Goal: Task Accomplishment & Management: Manage account settings

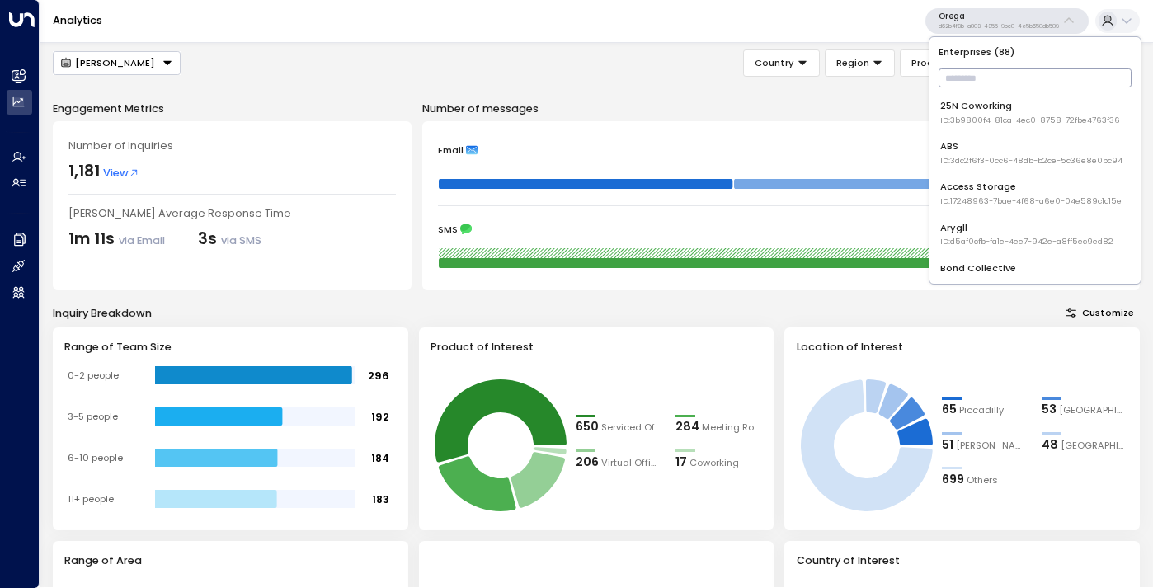
click at [959, 75] on input "text" at bounding box center [1035, 77] width 193 height 27
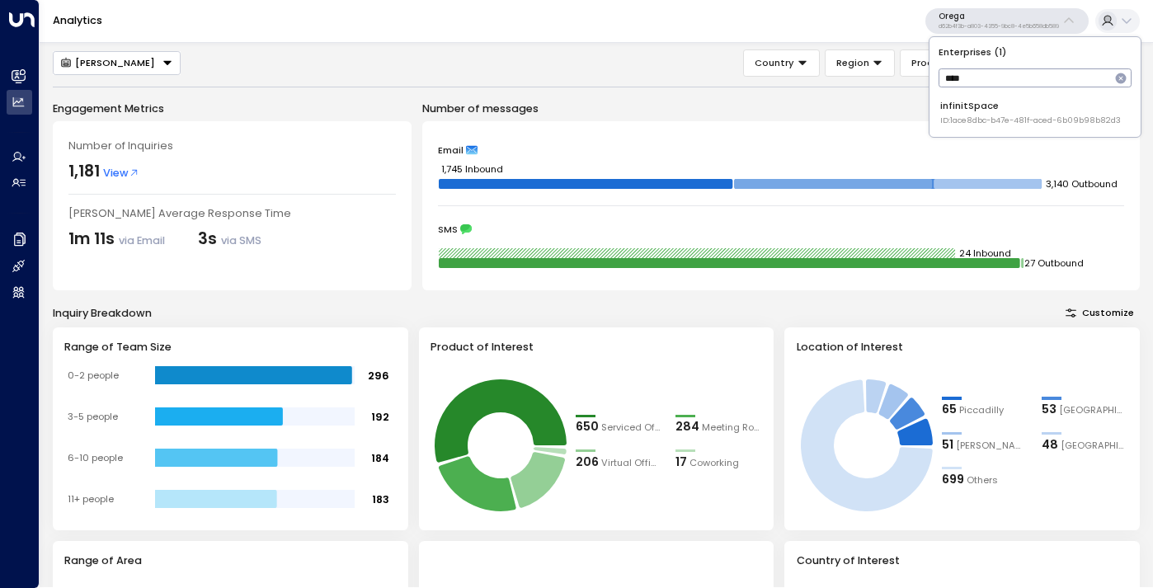
type input "****"
click at [971, 110] on div "infinitSpace ID: 1ace8dbc-b47e-481f-aced-6b09b98b82d3" at bounding box center [1030, 112] width 181 height 27
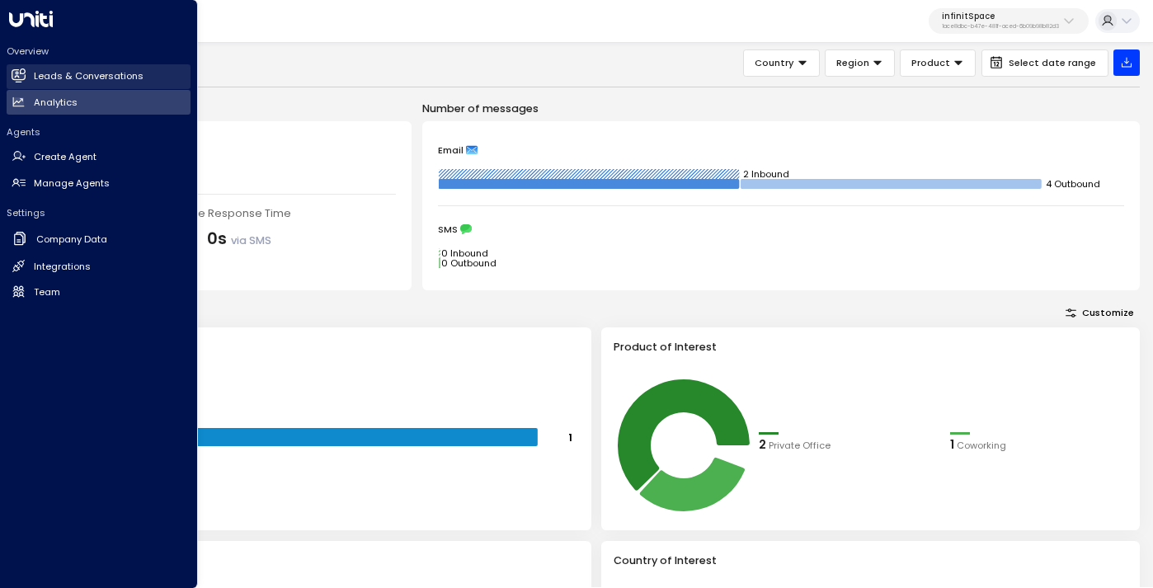
click at [74, 71] on h2 "Leads & Conversations" at bounding box center [89, 76] width 110 height 14
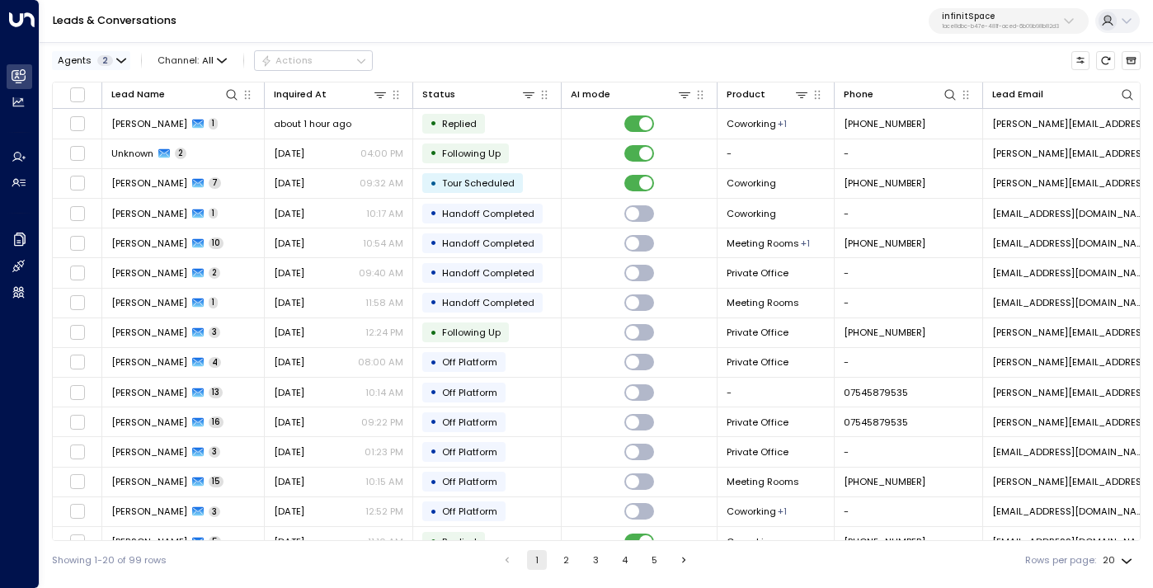
click at [118, 60] on icon "button" at bounding box center [121, 60] width 8 height 3
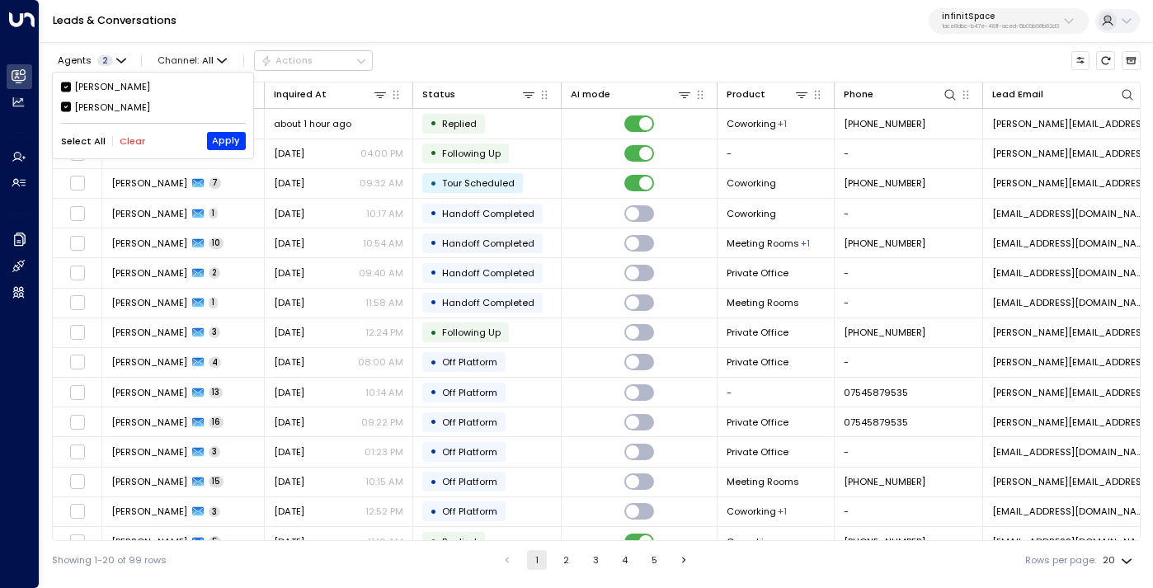
click at [98, 105] on div "[PERSON_NAME]" at bounding box center [112, 108] width 76 height 14
click at [227, 139] on button "Apply" at bounding box center [226, 141] width 39 height 18
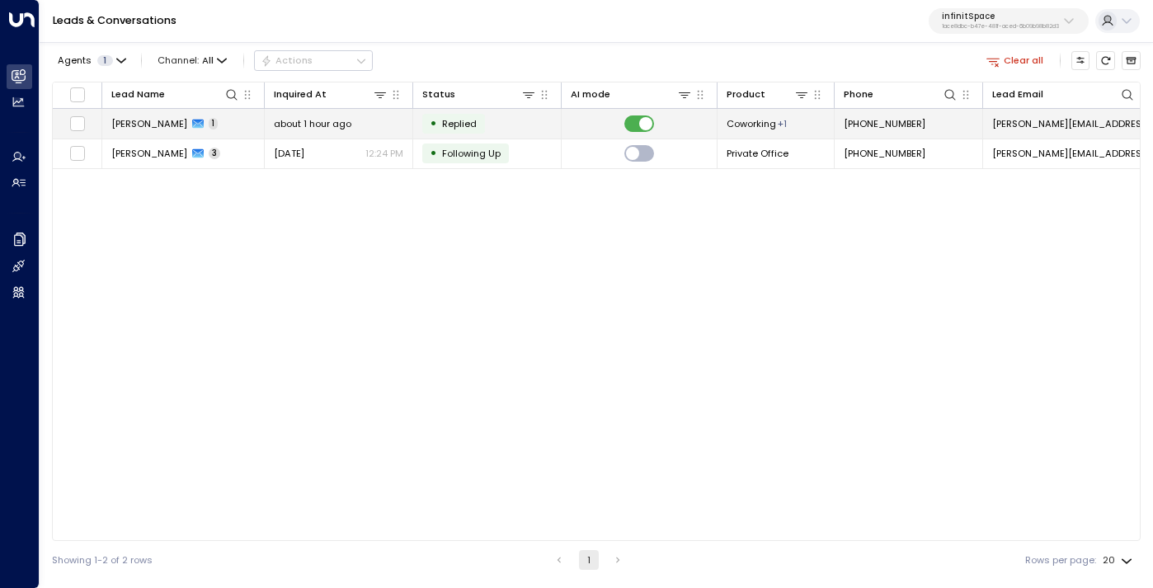
click at [232, 128] on td "[PERSON_NAME] 1" at bounding box center [183, 123] width 163 height 29
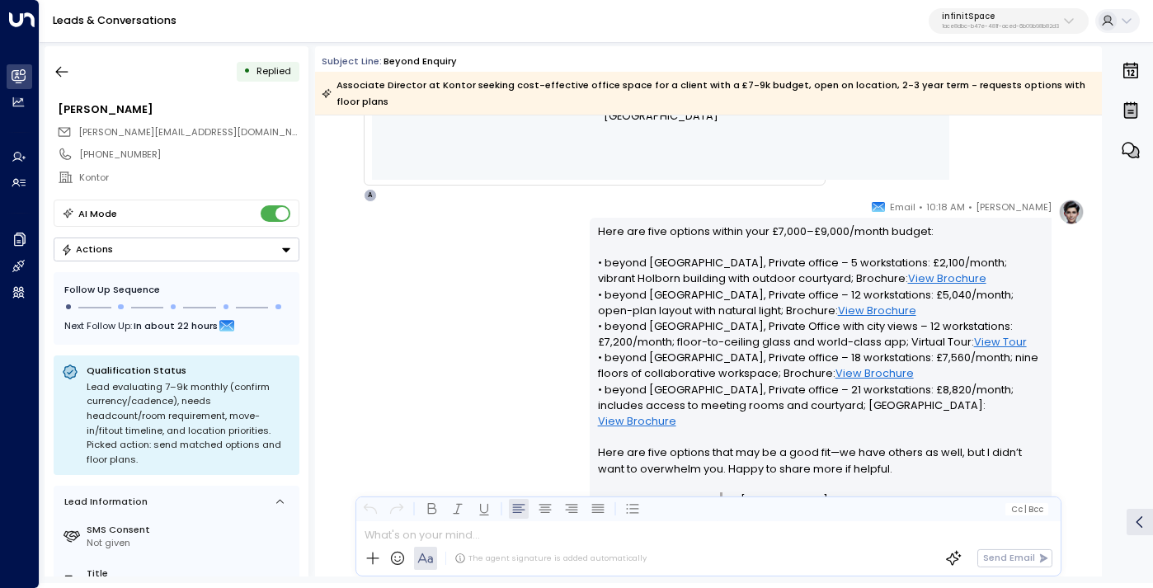
scroll to position [1011, 0]
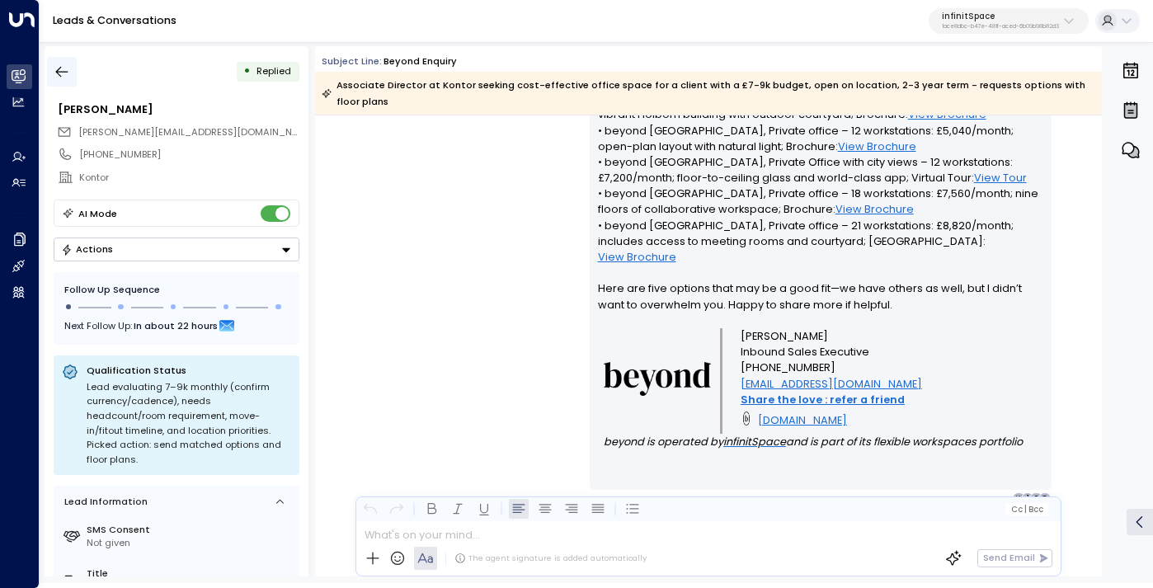
click at [64, 63] on button "button" at bounding box center [62, 72] width 30 height 30
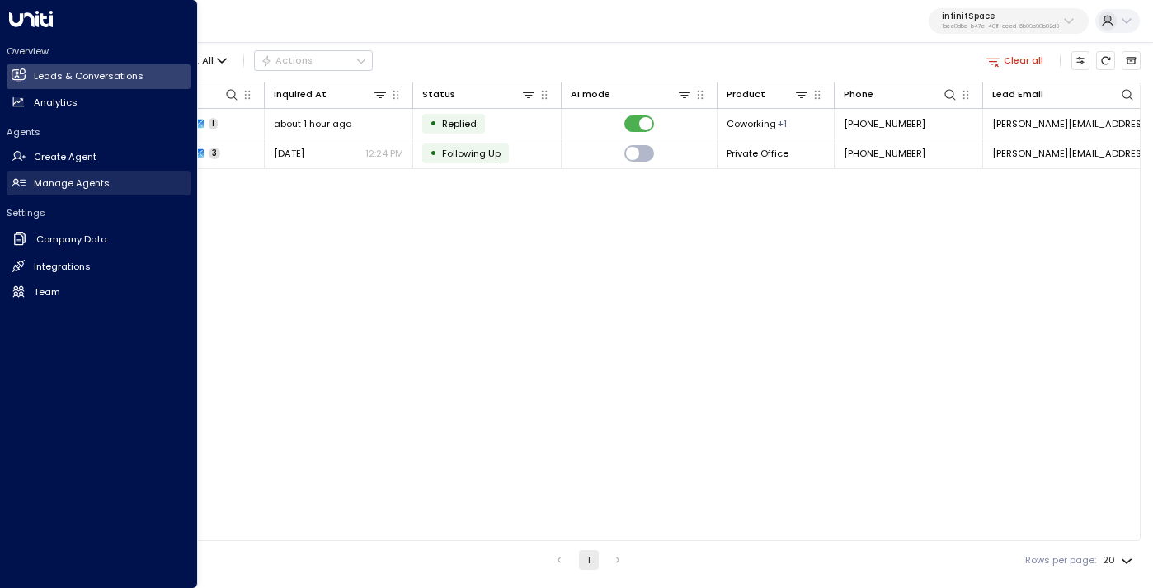
click at [50, 185] on h2 "Manage Agents" at bounding box center [72, 184] width 76 height 14
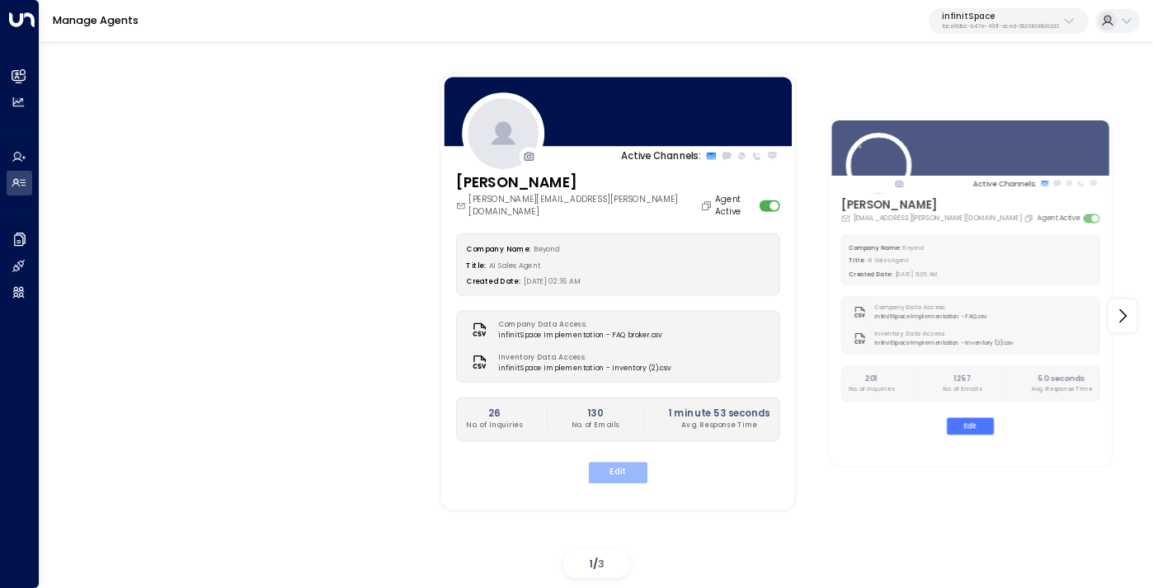
click at [616, 462] on button "Edit" at bounding box center [618, 472] width 59 height 21
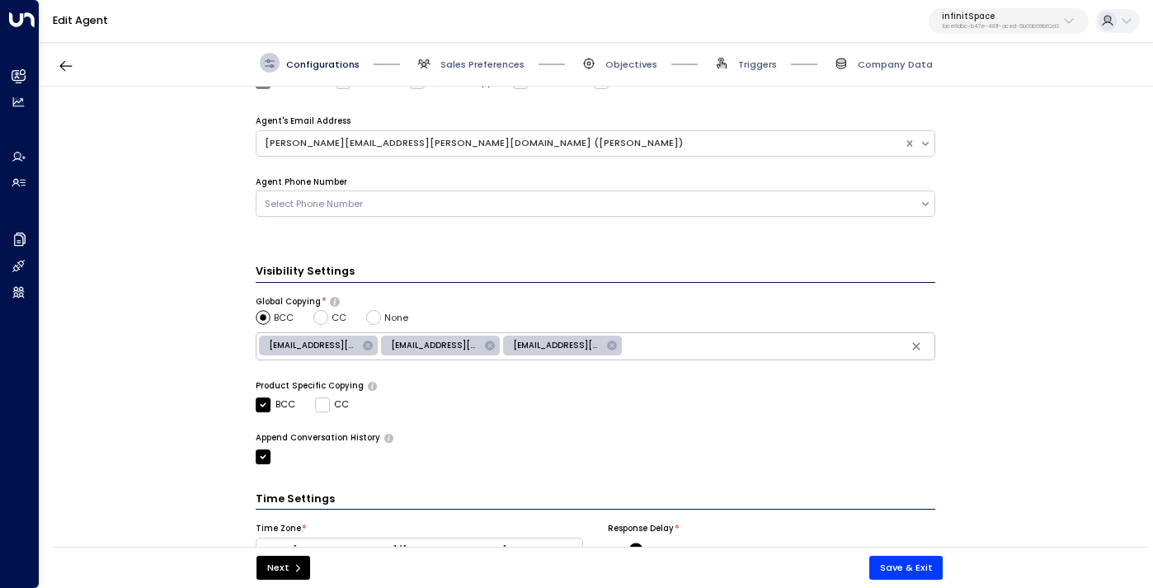
scroll to position [481, 0]
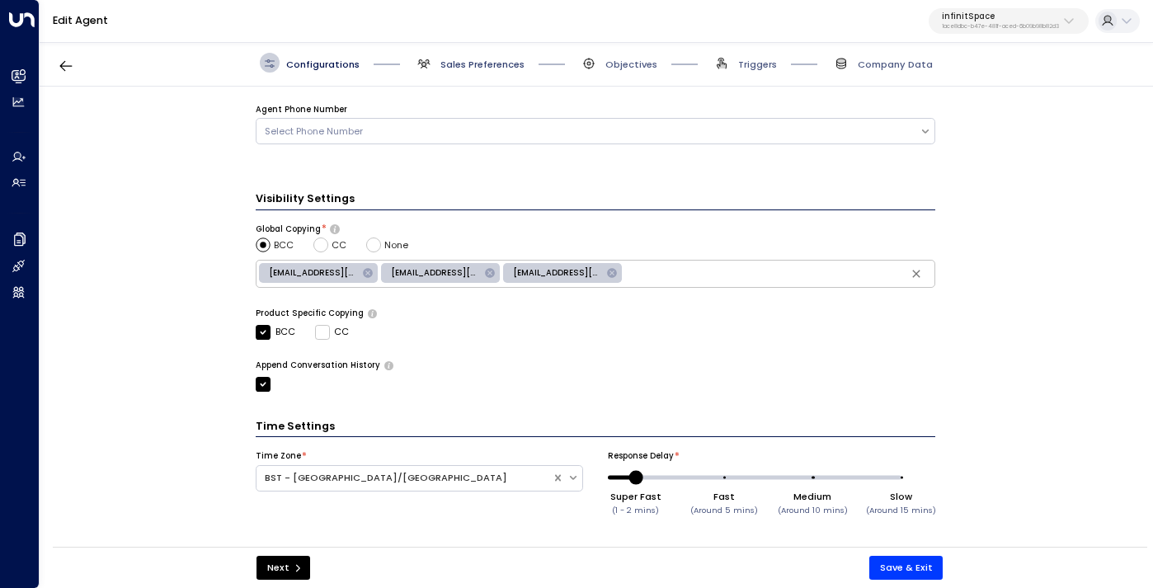
click at [470, 58] on span "Sales Preferences" at bounding box center [483, 64] width 84 height 13
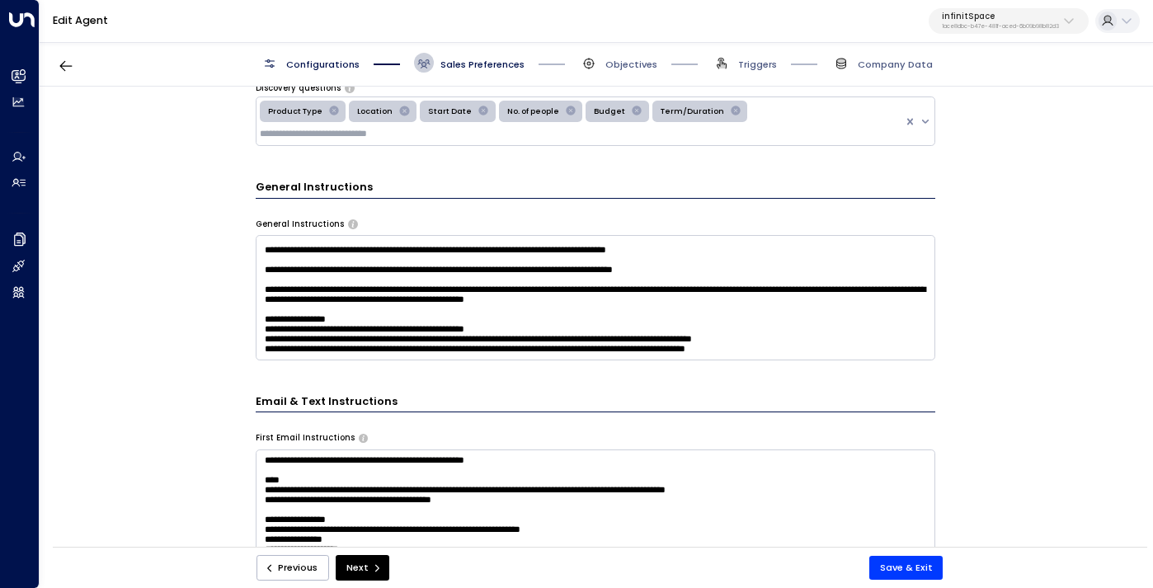
scroll to position [397, 0]
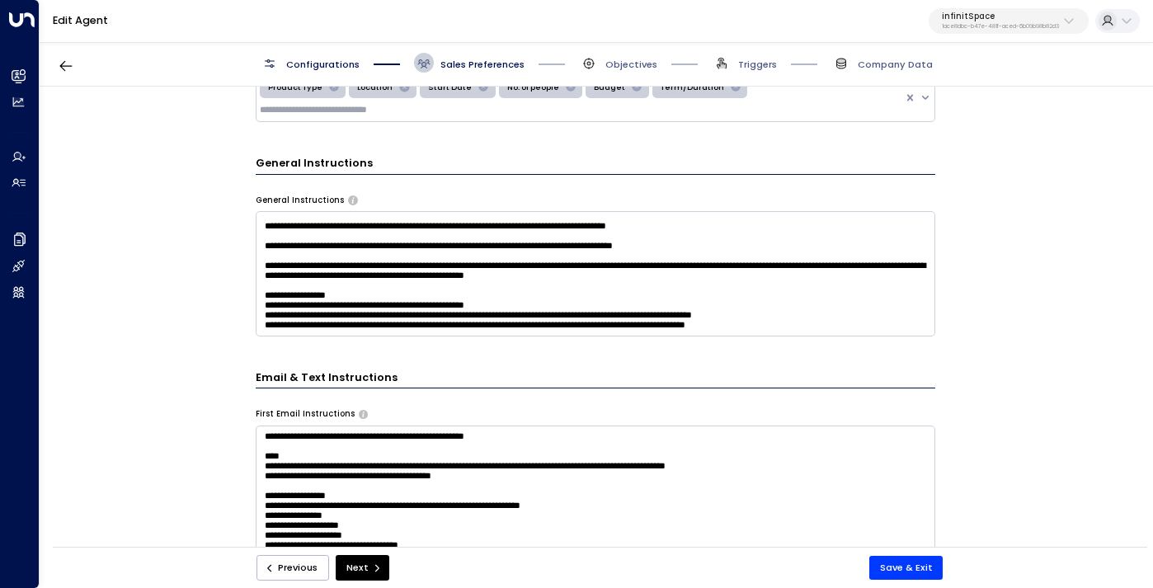
click at [836, 304] on textarea at bounding box center [596, 273] width 680 height 125
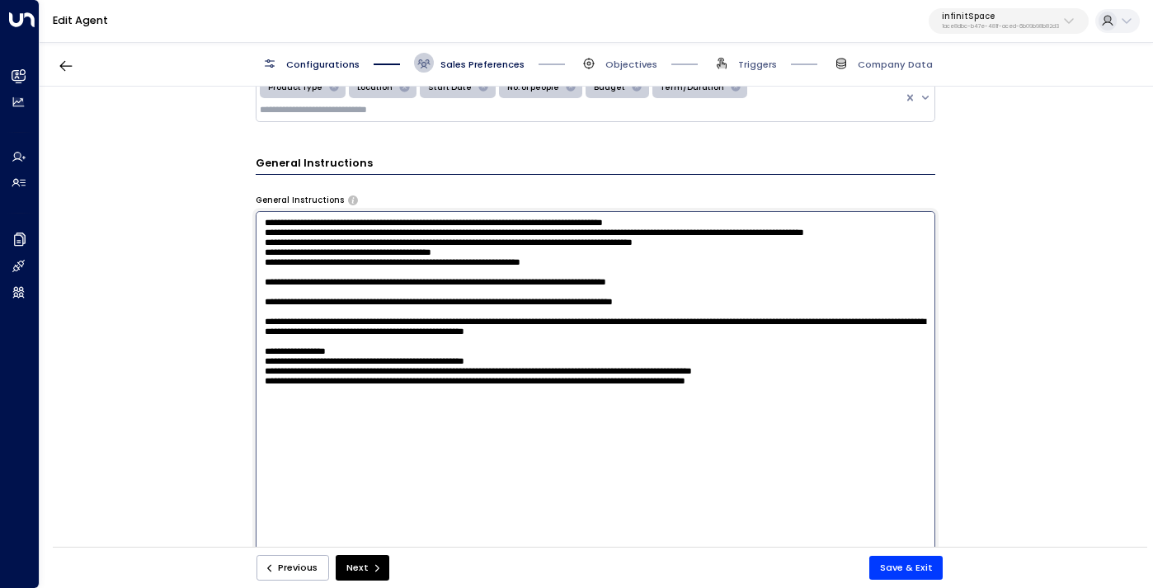
scroll to position [0, 0]
click at [393, 511] on textarea at bounding box center [596, 385] width 680 height 349
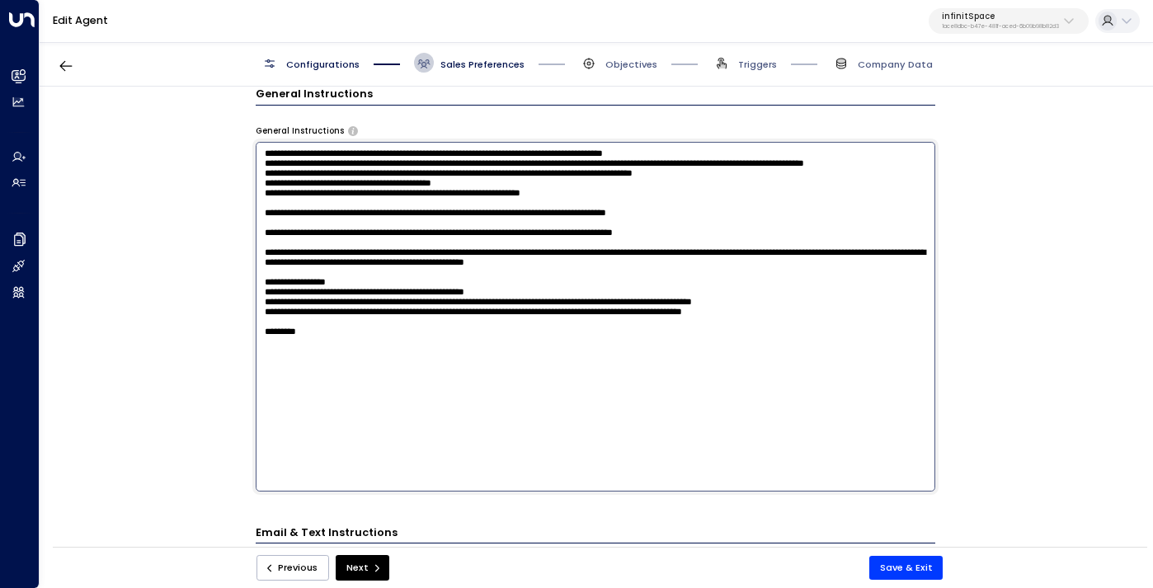
scroll to position [564, 0]
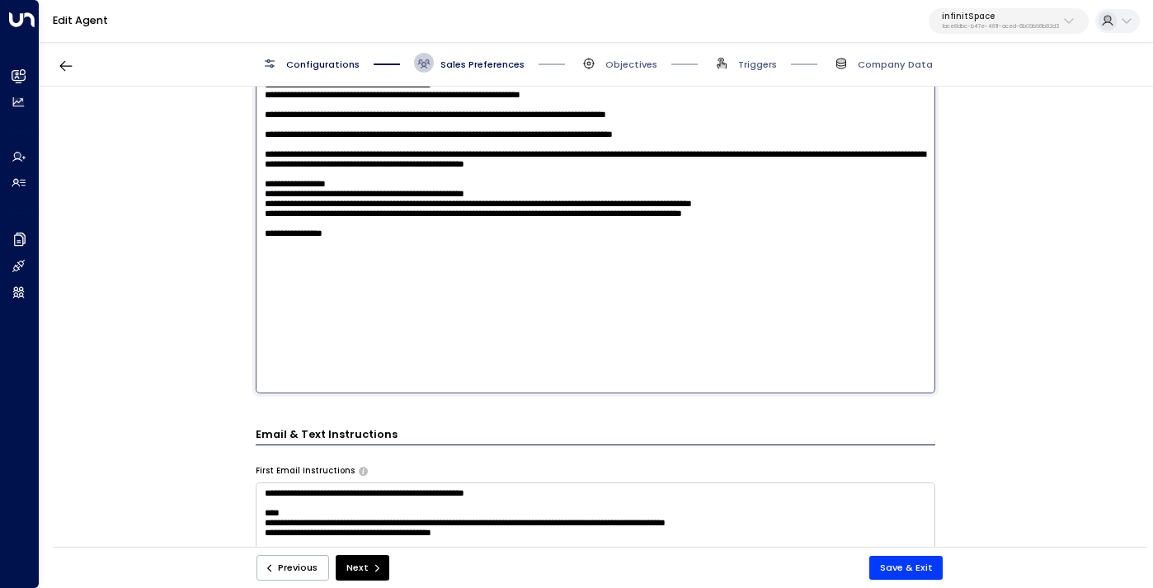
click at [304, 329] on textarea at bounding box center [596, 218] width 680 height 349
paste textarea "**********"
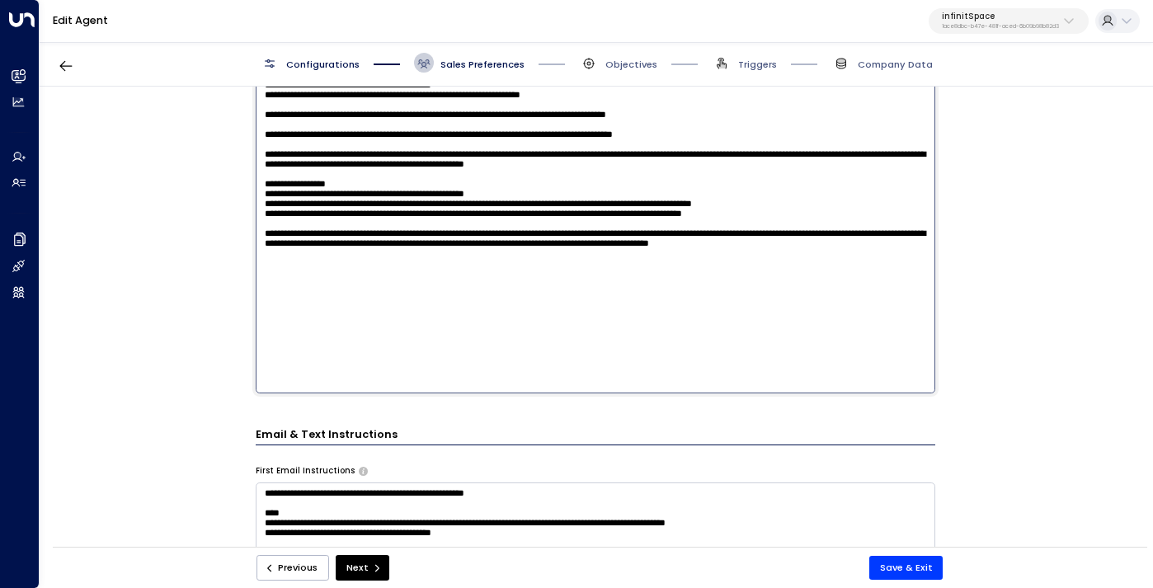
click at [573, 317] on textarea at bounding box center [596, 218] width 680 height 349
click at [792, 318] on textarea at bounding box center [596, 218] width 680 height 349
click at [446, 346] on textarea at bounding box center [596, 218] width 680 height 349
drag, startPoint x: 414, startPoint y: 350, endPoint x: 252, endPoint y: 334, distance: 163.3
click at [252, 334] on div "**********" at bounding box center [596, 321] width 1112 height 469
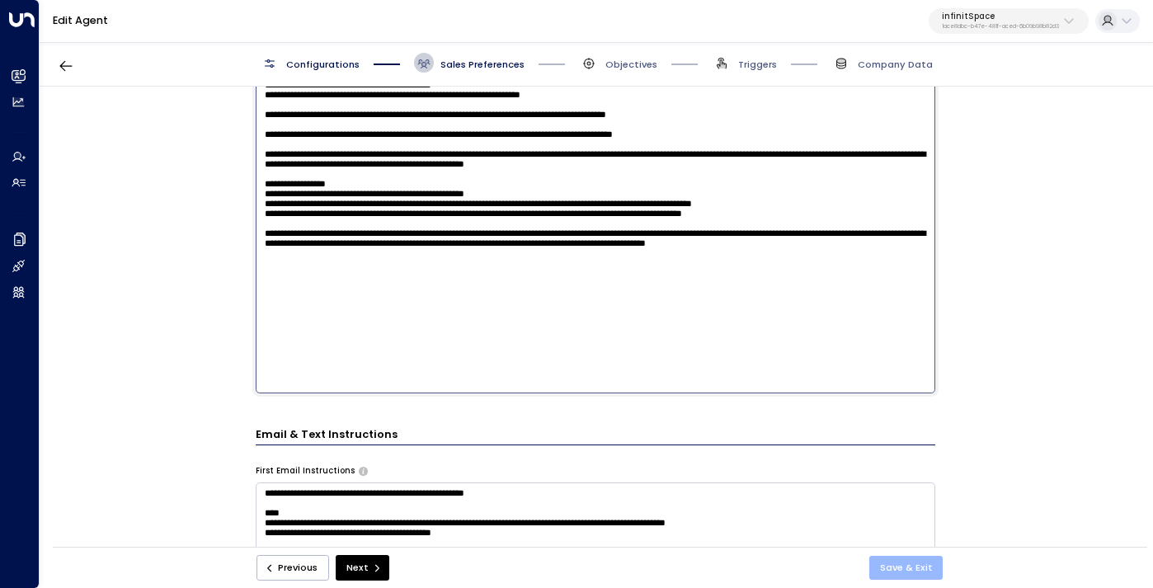
type textarea "**********"
click at [908, 574] on button "Save & Exit" at bounding box center [906, 568] width 74 height 24
